Goal: Submit feedback/report problem: Leave review/rating

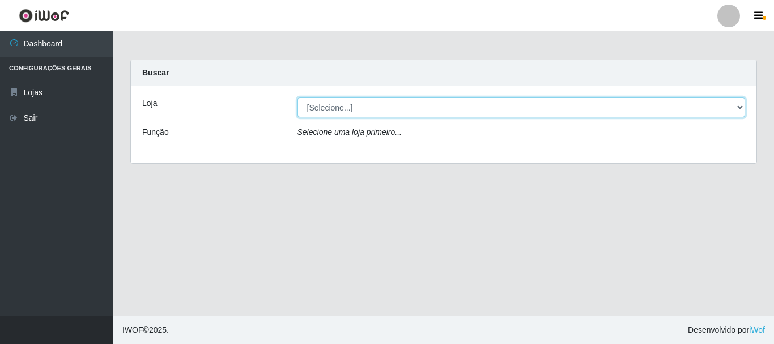
click at [400, 113] on select "[Selecione...] Iskisita Atakado - Centro de Distribuição" at bounding box center [521, 107] width 448 height 20
select select "425"
click at [297, 97] on select "[Selecione...] Iskisita Atakado - Centro de Distribuição" at bounding box center [521, 107] width 448 height 20
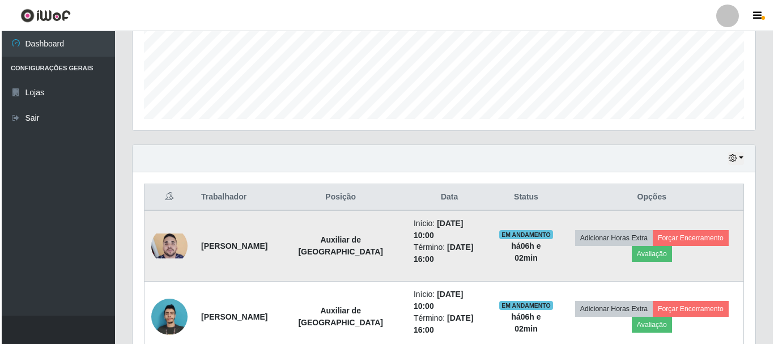
scroll to position [348, 0]
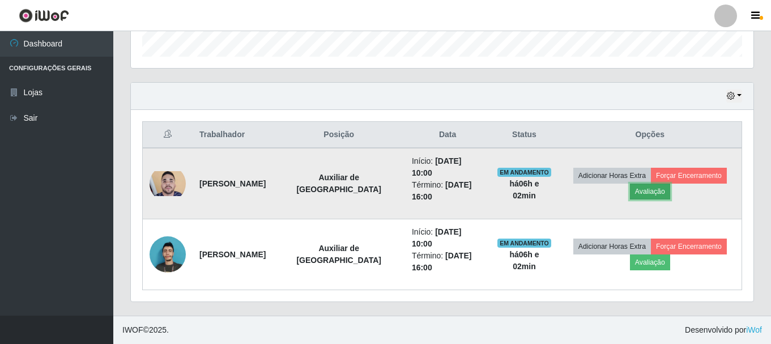
click at [645, 191] on button "Avaliação" at bounding box center [650, 192] width 40 height 16
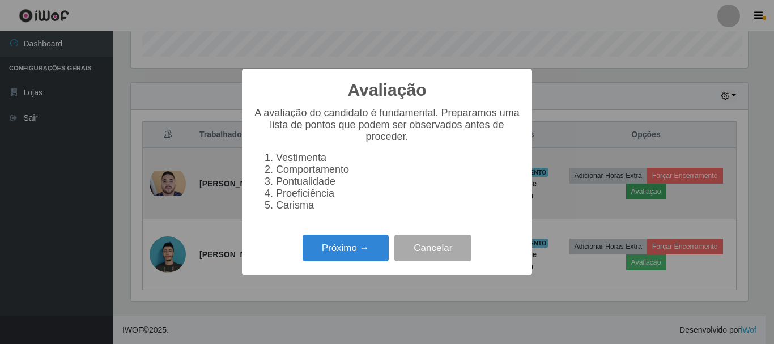
scroll to position [235, 617]
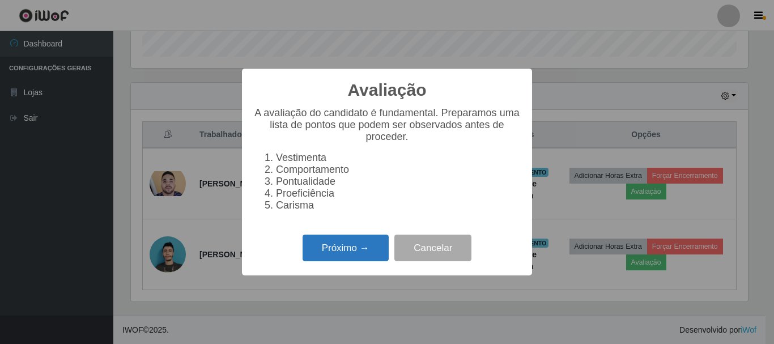
click at [353, 253] on button "Próximo →" at bounding box center [345, 247] width 86 height 27
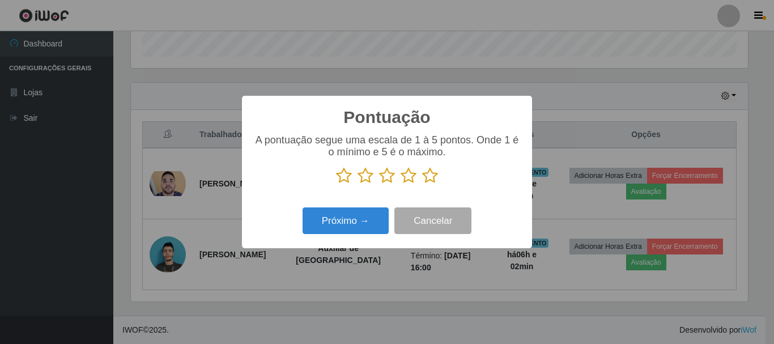
scroll to position [566168, 565787]
drag, startPoint x: 390, startPoint y: 177, endPoint x: 378, endPoint y: 198, distance: 23.3
click at [389, 177] on icon at bounding box center [387, 175] width 16 height 17
click at [379, 184] on input "radio" at bounding box center [379, 184] width 0 height 0
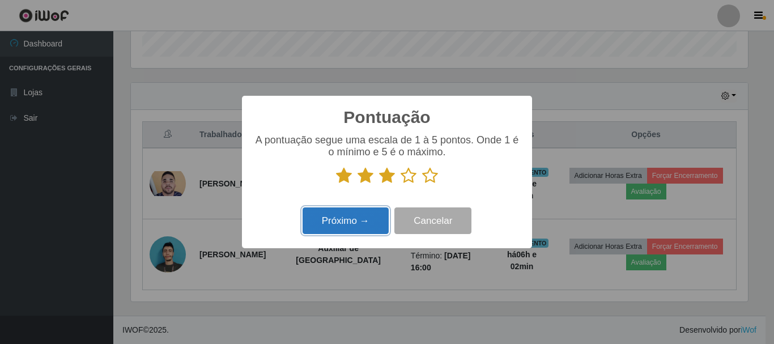
click at [371, 217] on button "Próximo →" at bounding box center [345, 220] width 86 height 27
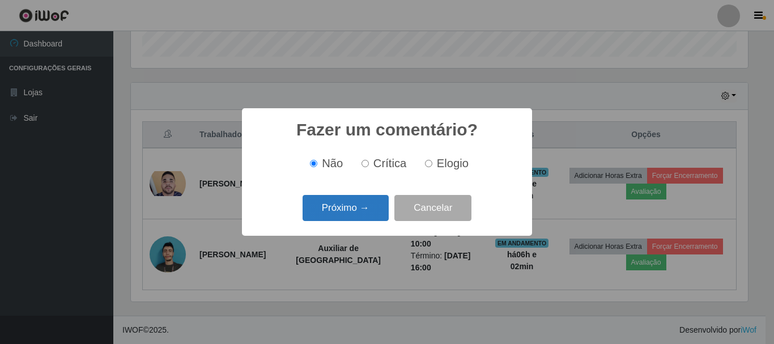
click at [348, 199] on button "Próximo →" at bounding box center [345, 208] width 86 height 27
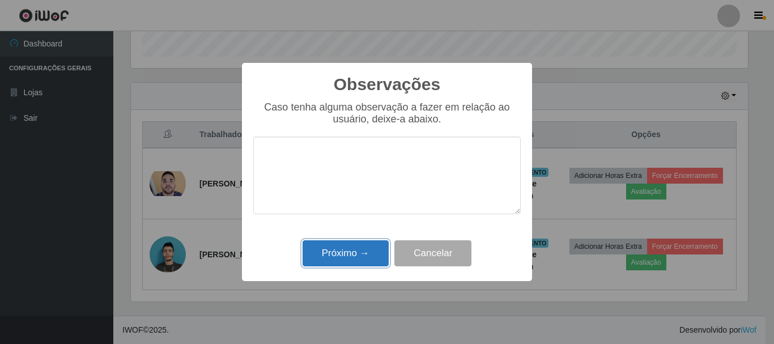
click at [365, 258] on button "Próximo →" at bounding box center [345, 253] width 86 height 27
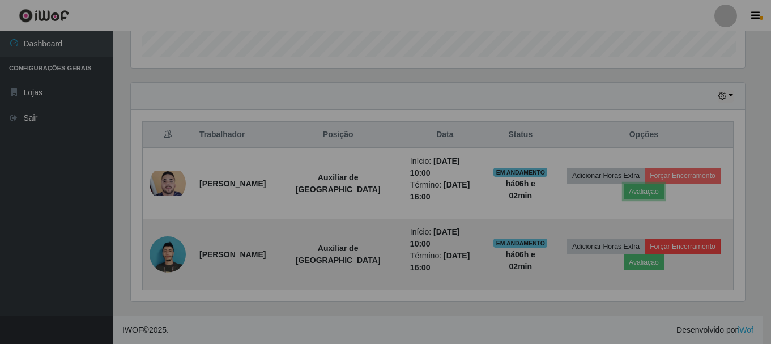
scroll to position [235, 622]
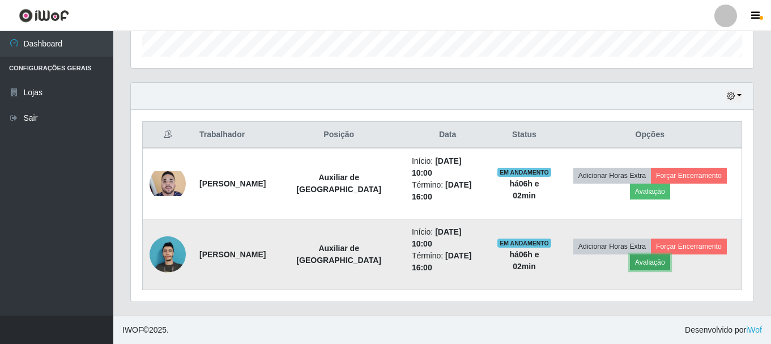
click at [659, 265] on button "Avaliação" at bounding box center [650, 262] width 40 height 16
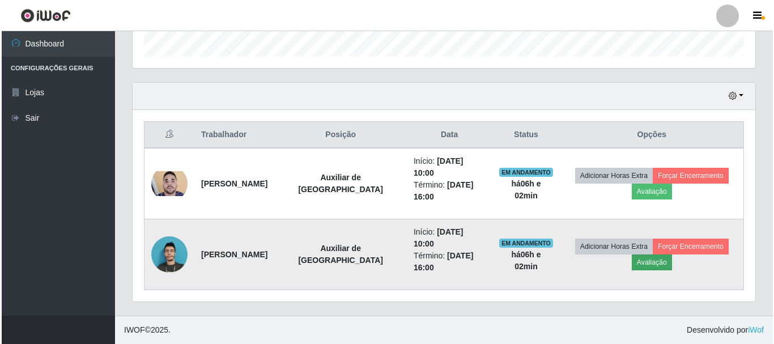
scroll to position [235, 617]
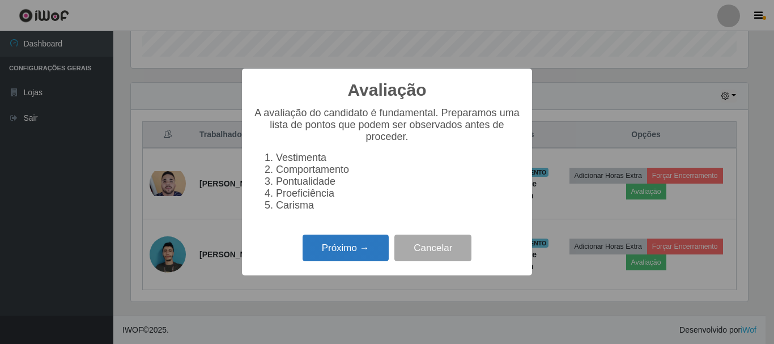
click at [373, 253] on button "Próximo →" at bounding box center [345, 247] width 86 height 27
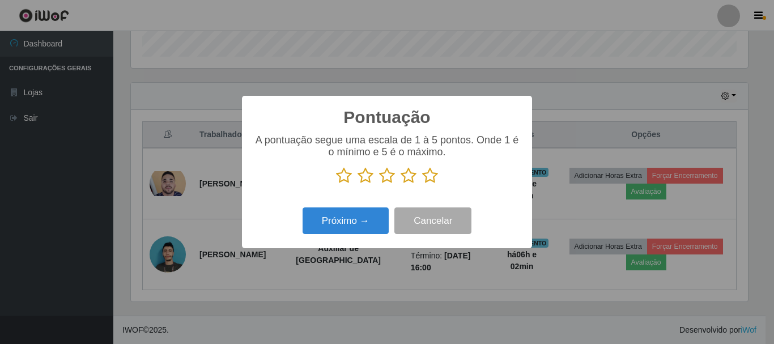
click at [383, 175] on icon at bounding box center [387, 175] width 16 height 17
click at [379, 184] on input "radio" at bounding box center [379, 184] width 0 height 0
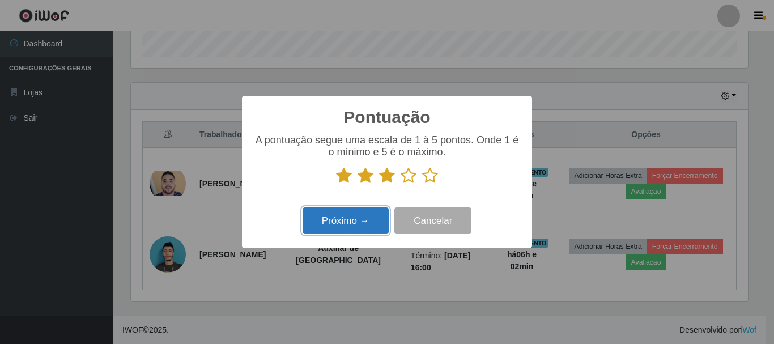
click at [374, 211] on button "Próximo →" at bounding box center [345, 220] width 86 height 27
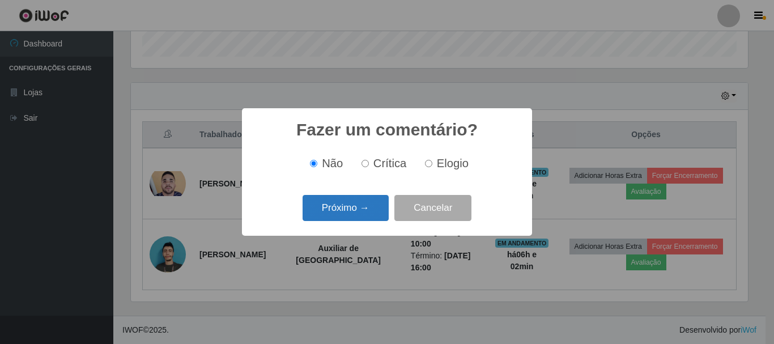
click at [366, 208] on button "Próximo →" at bounding box center [345, 208] width 86 height 27
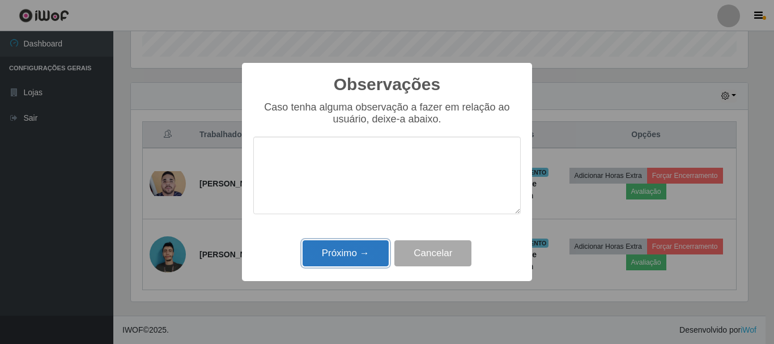
click at [362, 259] on button "Próximo →" at bounding box center [345, 253] width 86 height 27
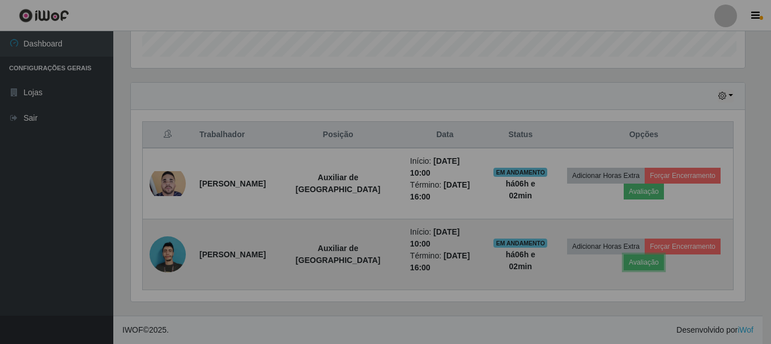
scroll to position [235, 622]
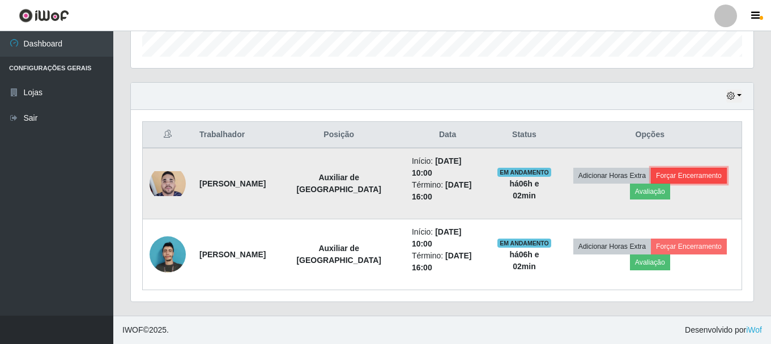
click at [683, 177] on button "Forçar Encerramento" at bounding box center [689, 176] width 76 height 16
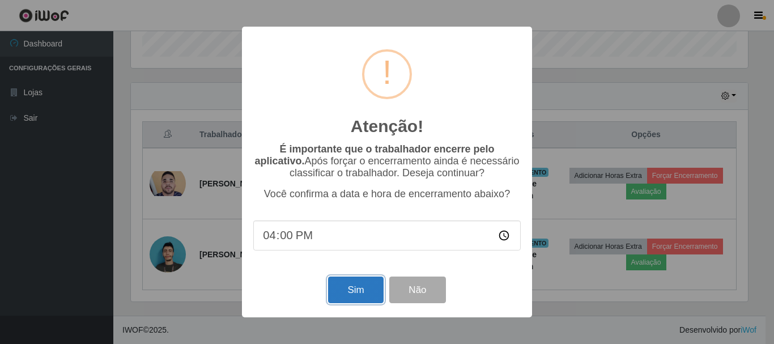
click at [360, 293] on button "Sim" at bounding box center [355, 289] width 55 height 27
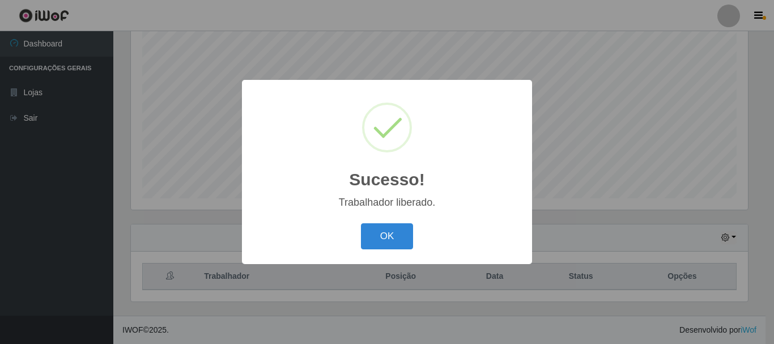
click at [702, 245] on div "Sucesso! × Trabalhador liberado. OK Cancel" at bounding box center [387, 172] width 774 height 344
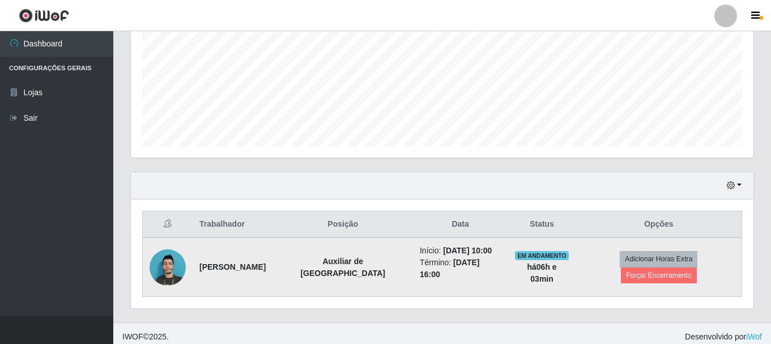
scroll to position [266, 0]
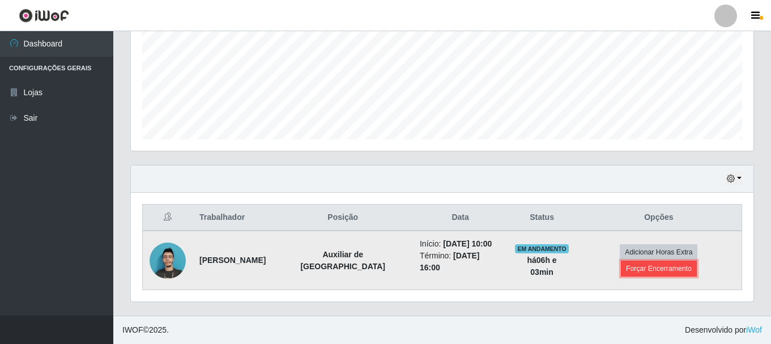
click at [664, 269] on button "Forçar Encerramento" at bounding box center [659, 269] width 76 height 16
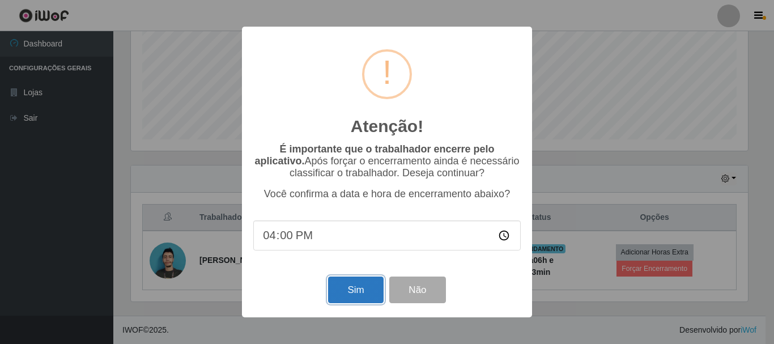
click at [351, 295] on button "Sim" at bounding box center [355, 289] width 55 height 27
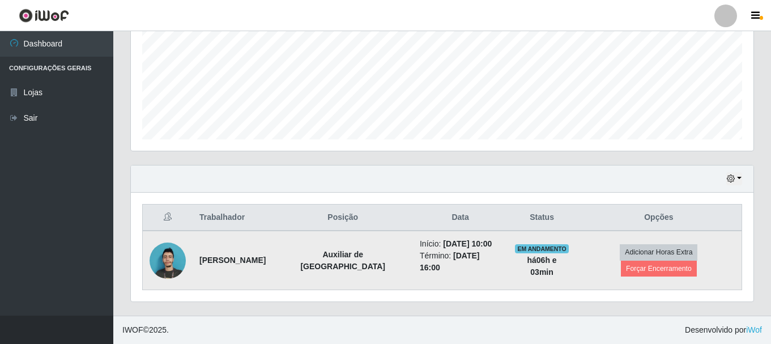
scroll to position [0, 0]
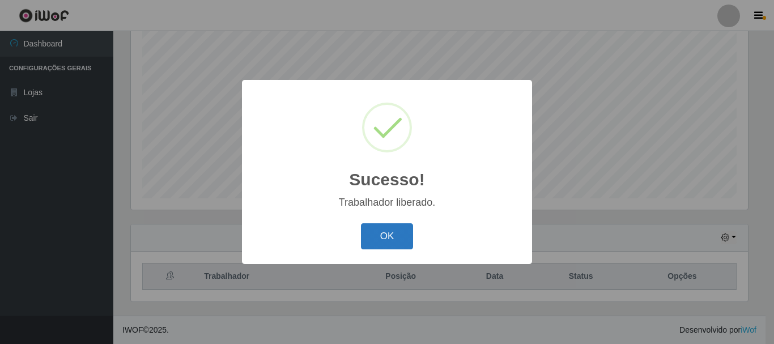
click at [399, 233] on button "OK" at bounding box center [387, 236] width 53 height 27
